Goal: Task Accomplishment & Management: Manage account settings

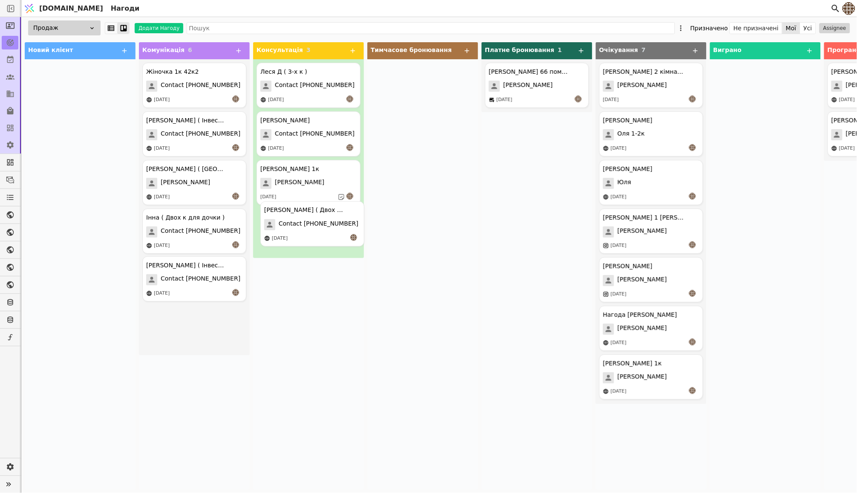
drag, startPoint x: 185, startPoint y: 269, endPoint x: 312, endPoint y: 214, distance: 138.2
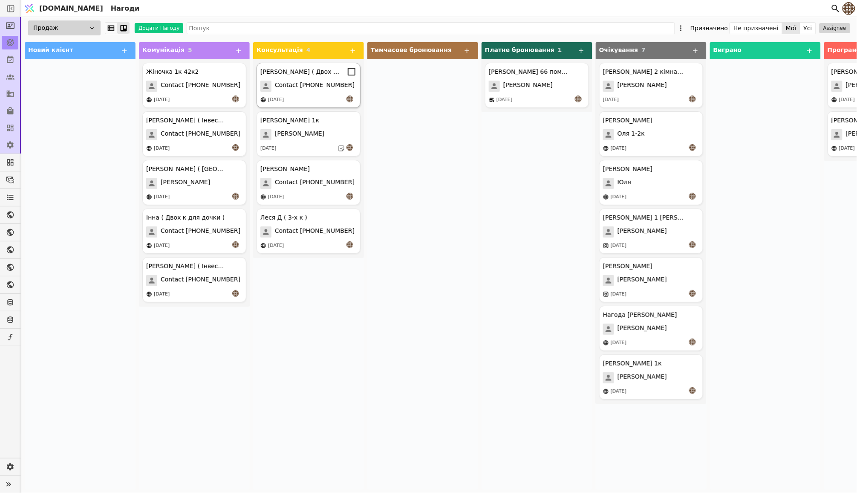
click at [310, 76] on div "[PERSON_NAME] ( Двох к для себе )" at bounding box center [309, 72] width 96 height 10
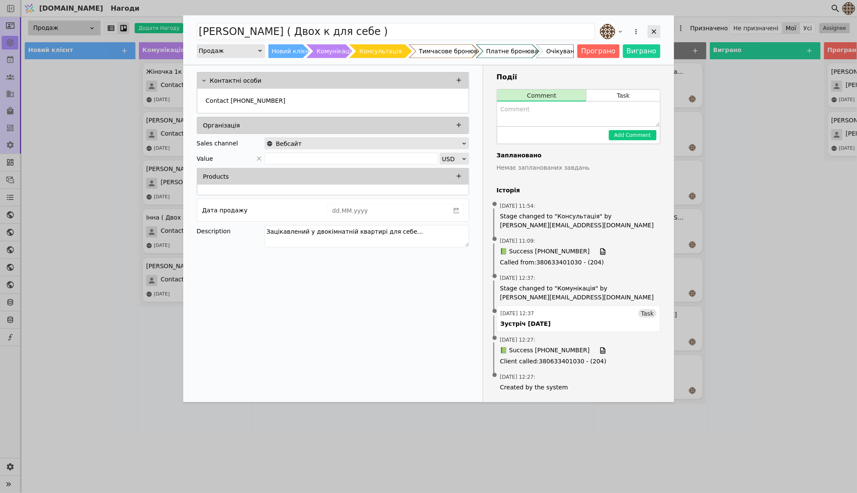
click at [655, 32] on icon "Add Opportunity" at bounding box center [654, 31] width 5 height 5
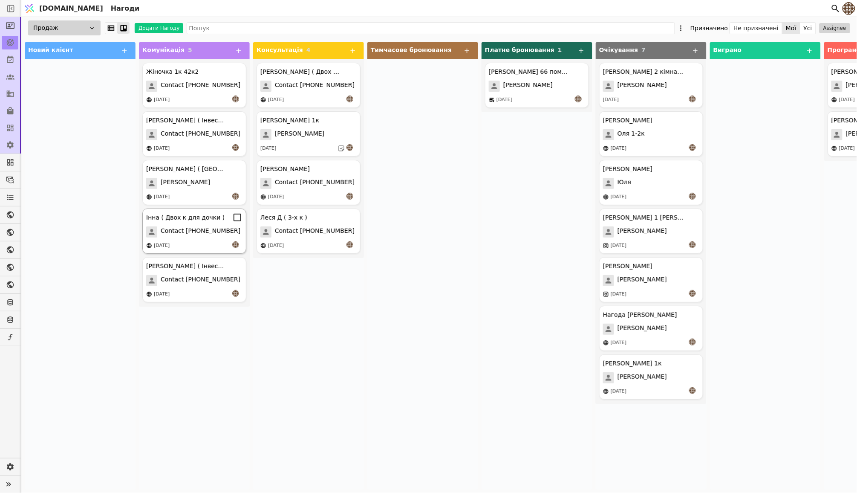
click at [201, 225] on div "[PERSON_NAME] ( Двох к для дочки ) Contact [PHONE_NUMBER] [DATE]" at bounding box center [194, 230] width 104 height 45
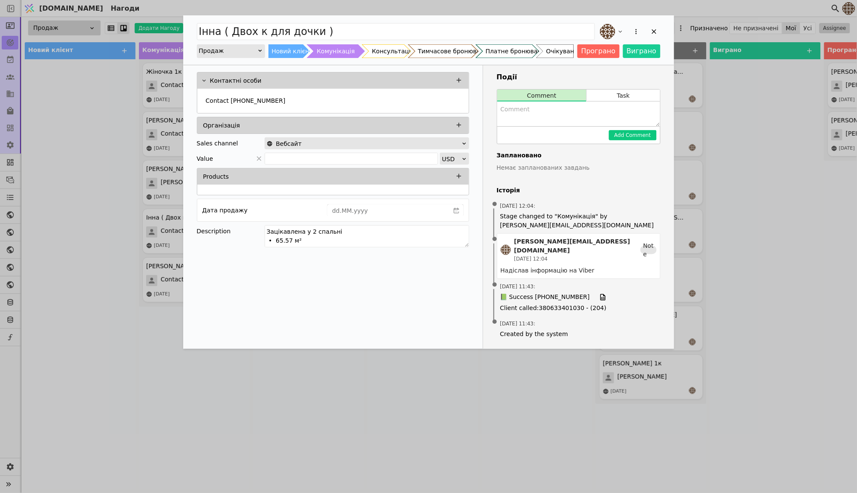
click at [549, 120] on textarea "Add Opportunity" at bounding box center [579, 113] width 163 height 25
click at [525, 108] on textarea "Не бере трубки" at bounding box center [579, 113] width 163 height 25
type textarea "Не піднімає трубки"
click at [626, 136] on button "Add Comment" at bounding box center [633, 135] width 48 height 10
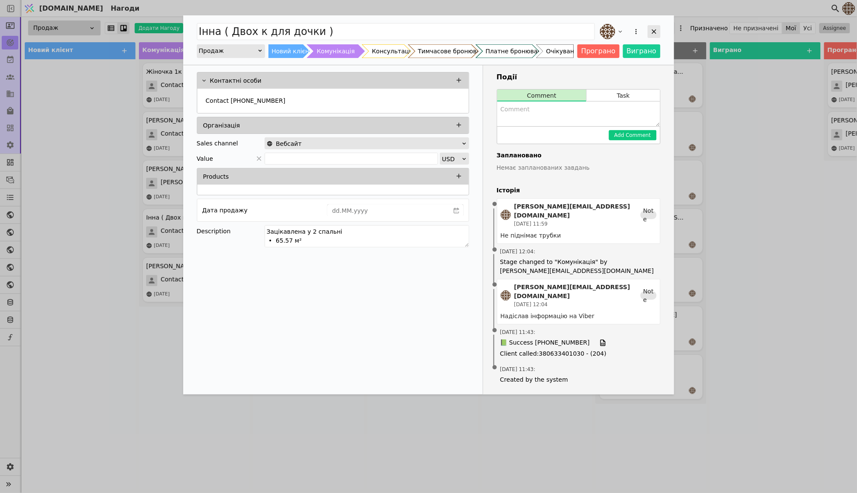
click at [654, 29] on icon "Add Opportunity" at bounding box center [655, 32] width 8 height 8
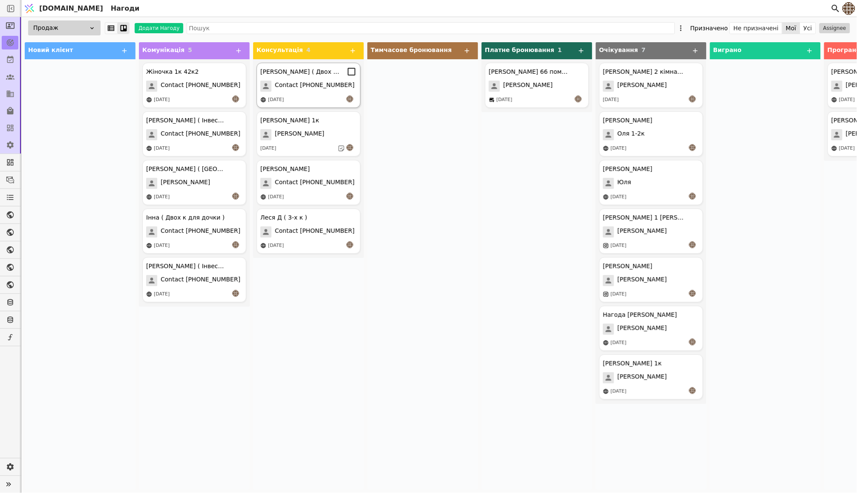
click at [297, 89] on span "Contact [PHONE_NUMBER]" at bounding box center [315, 86] width 80 height 11
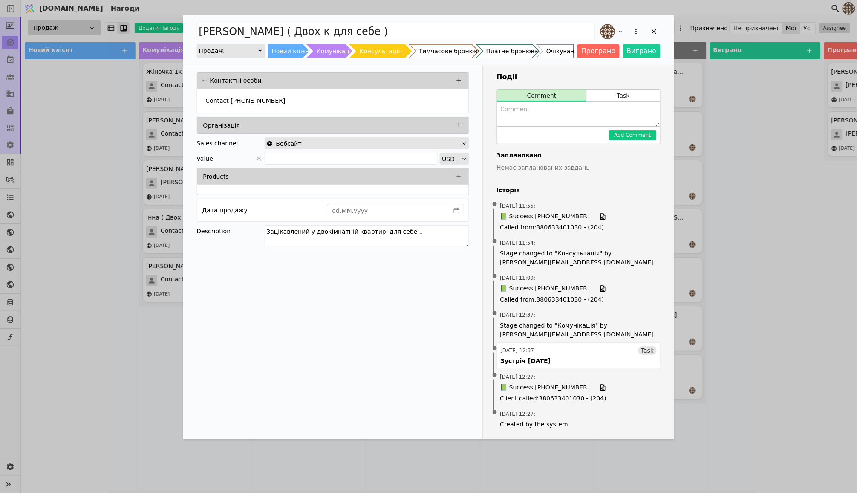
click at [556, 125] on textarea "Add Opportunity" at bounding box center [579, 113] width 163 height 25
drag, startPoint x: 570, startPoint y: 110, endPoint x: 521, endPoint y: 111, distance: 48.6
click at [521, 111] on textarea "[PERSON_NAME] розтермінування" at bounding box center [579, 113] width 163 height 25
click at [535, 122] on textarea "[PERSON_NAME] розтермінування" at bounding box center [579, 113] width 163 height 25
click at [535, 110] on textarea "[PERSON_NAME] розтермінування" at bounding box center [579, 113] width 163 height 25
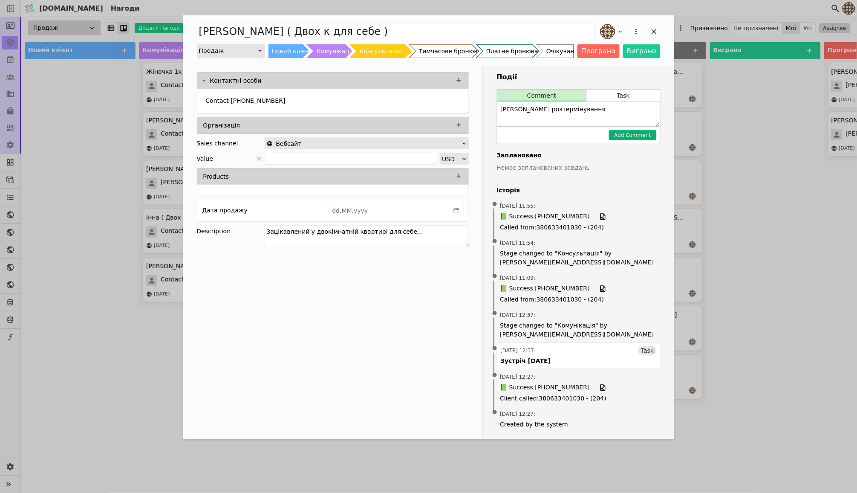
type textarea "[PERSON_NAME] розтермінування"
click at [629, 133] on button "Add Comment" at bounding box center [633, 135] width 48 height 10
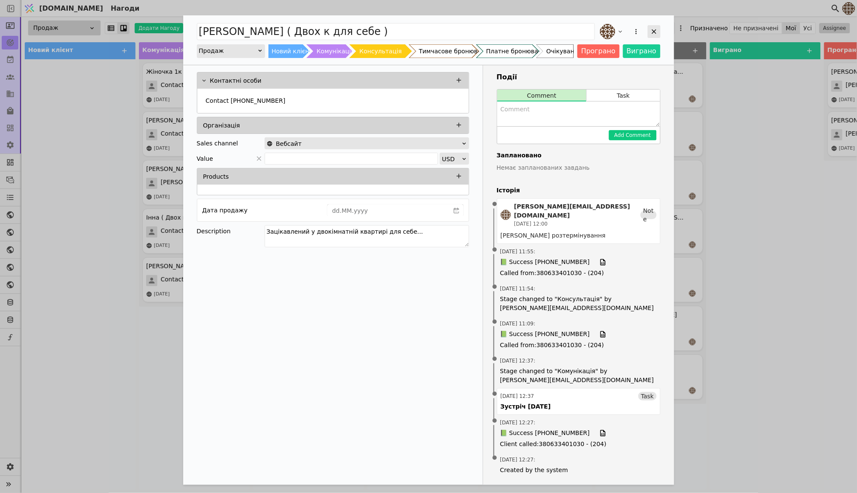
click at [652, 29] on icon "Add Opportunity" at bounding box center [655, 32] width 8 height 8
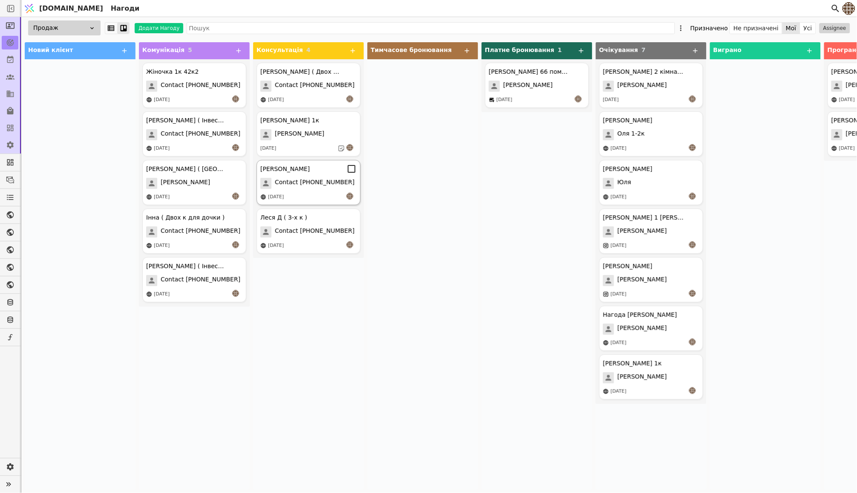
click at [315, 181] on span "Contact [PHONE_NUMBER]" at bounding box center [315, 183] width 80 height 11
